Goal: Check status: Check status

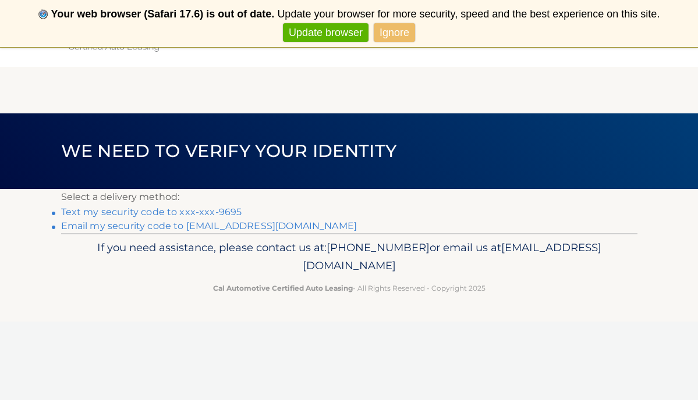
click at [218, 210] on link "Text my security code to xxx-xxx-9695" at bounding box center [151, 212] width 181 height 11
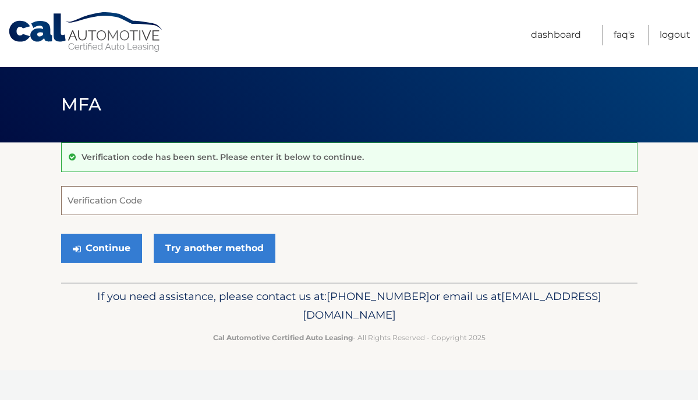
click at [209, 196] on input "Verification Code" at bounding box center [349, 200] width 576 height 29
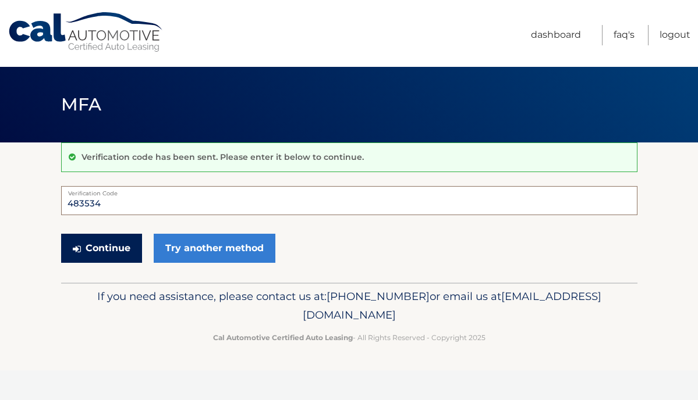
type input "483534"
click at [116, 249] on button "Continue" at bounding box center [101, 248] width 81 height 29
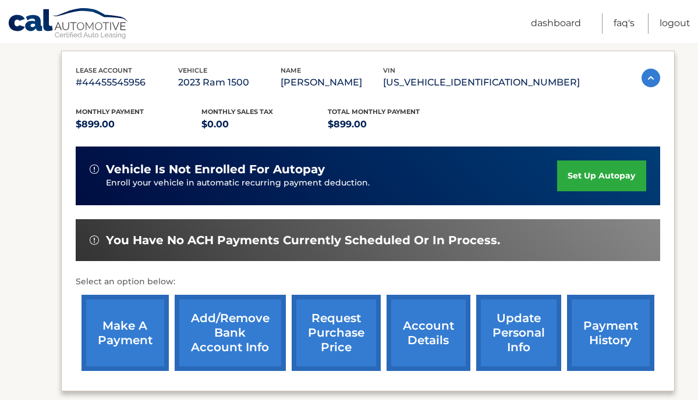
scroll to position [190, 0]
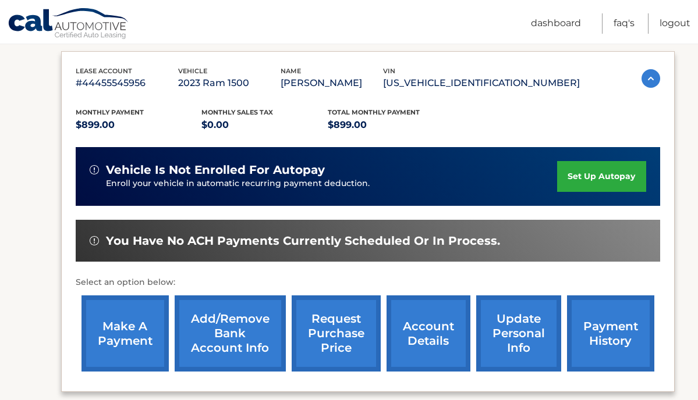
click at [602, 328] on link "payment history" at bounding box center [610, 334] width 87 height 76
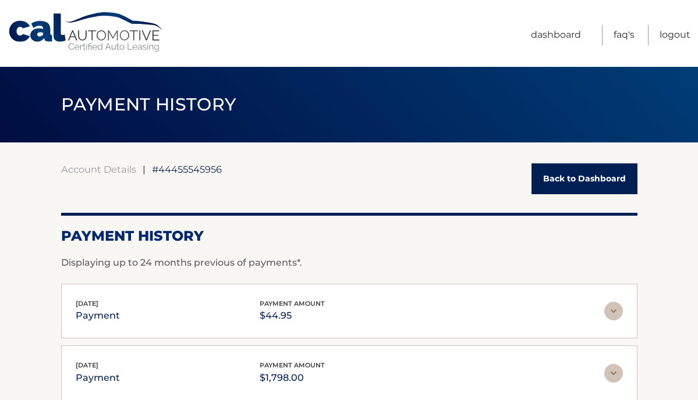
click at [565, 176] on link "Back to Dashboard" at bounding box center [584, 179] width 106 height 31
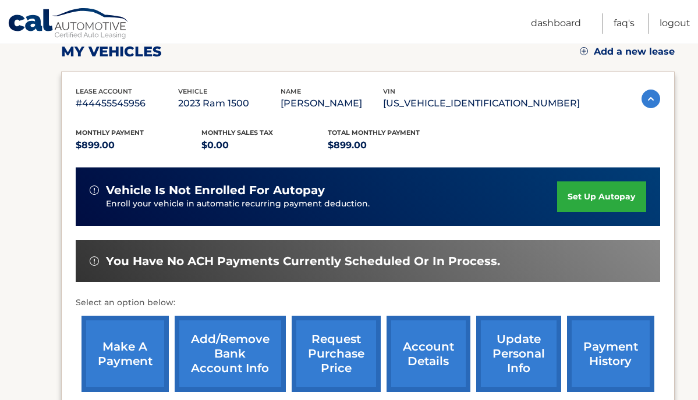
scroll to position [168, 0]
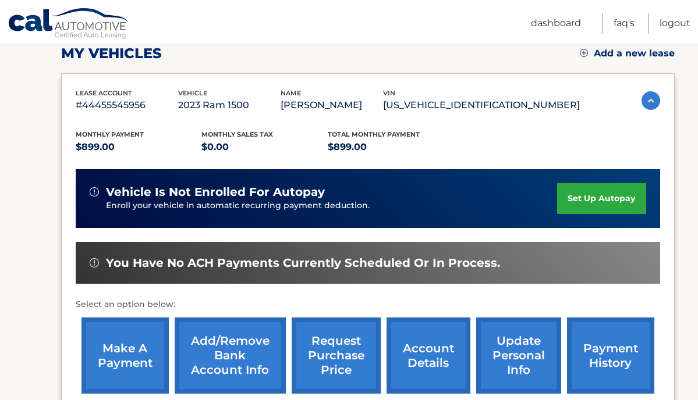
click at [591, 336] on link "payment history" at bounding box center [610, 356] width 87 height 76
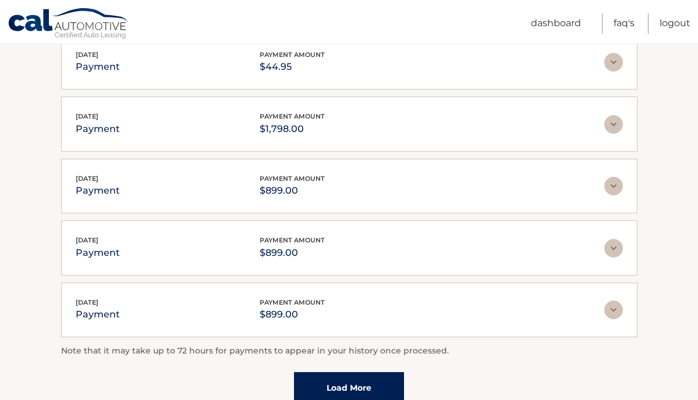
scroll to position [246, 0]
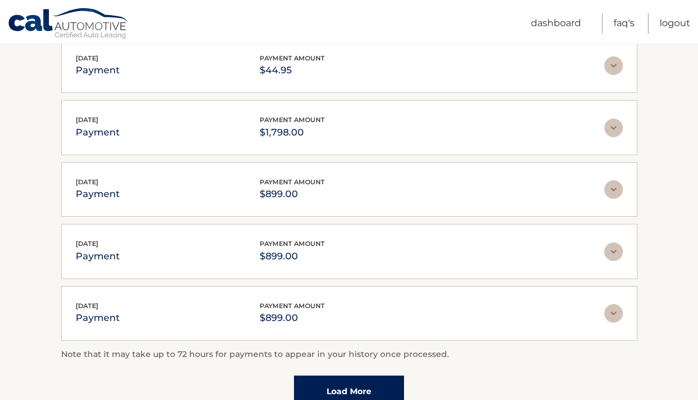
click at [616, 311] on img at bounding box center [613, 313] width 19 height 19
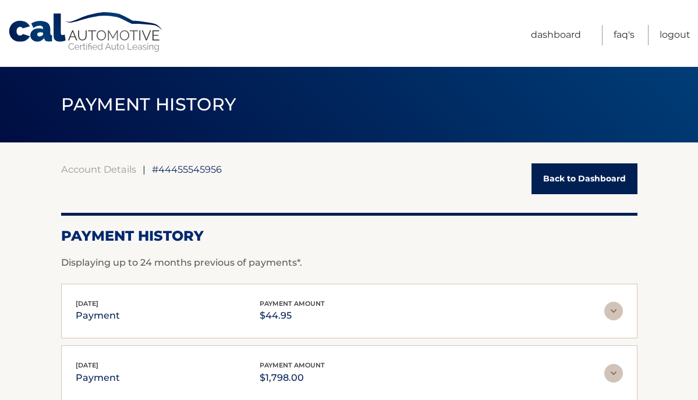
scroll to position [0, 0]
click at [606, 177] on link "Back to Dashboard" at bounding box center [584, 179] width 106 height 31
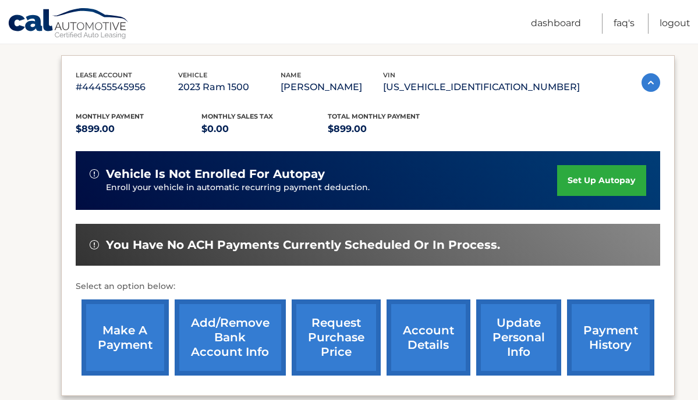
scroll to position [190, 0]
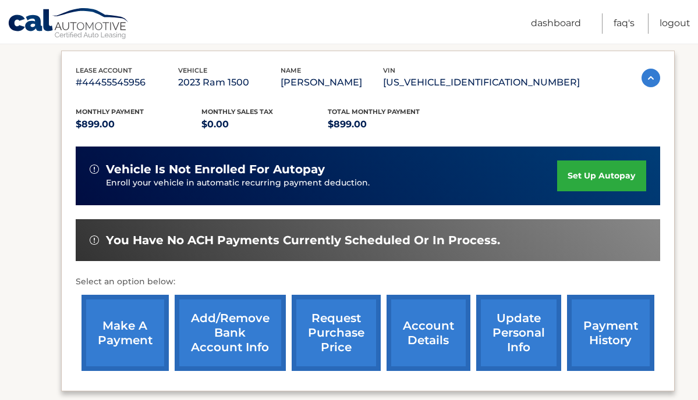
click at [428, 339] on link "account details" at bounding box center [428, 333] width 84 height 76
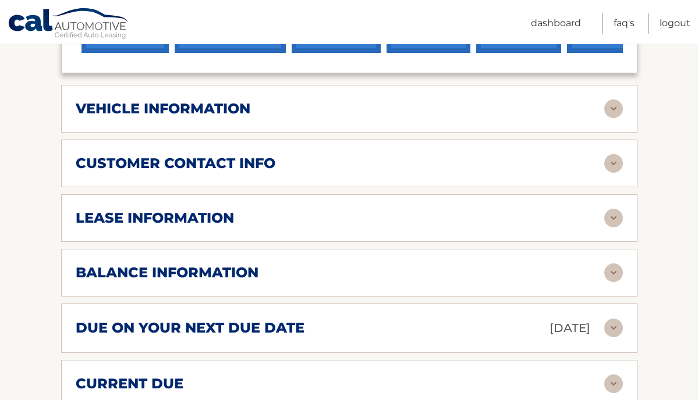
scroll to position [560, 0]
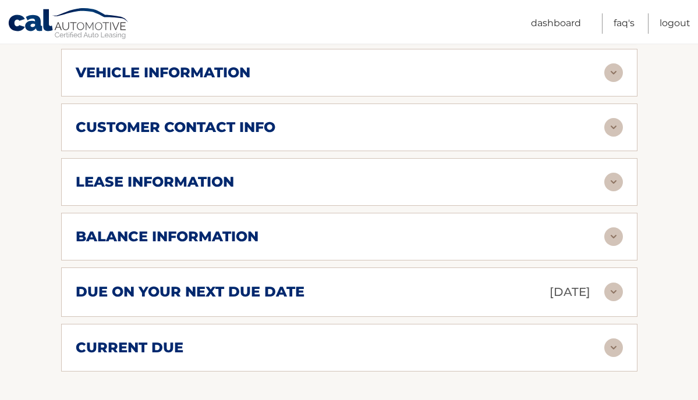
click at [612, 297] on img at bounding box center [613, 292] width 19 height 19
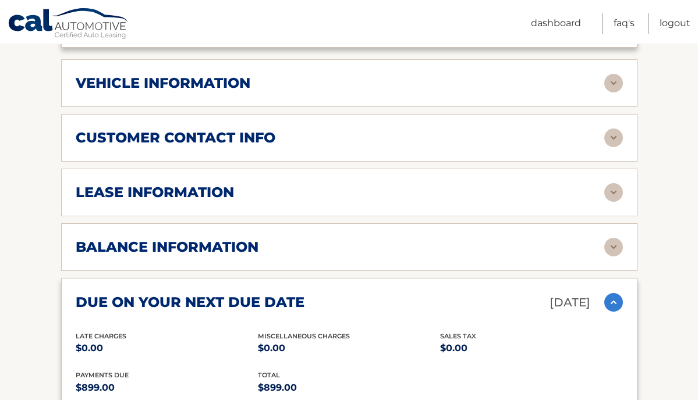
scroll to position [551, 0]
